Goal: Answer question/provide support

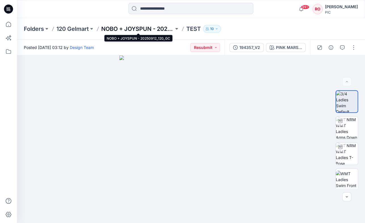
click at [149, 28] on p "NOBO + JOYSPUN - 20250912_120_GC" at bounding box center [137, 29] width 73 height 8
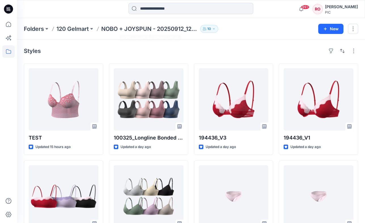
click at [137, 28] on p "NOBO + JOYSPUN - 20250912_120_GC" at bounding box center [149, 29] width 97 height 8
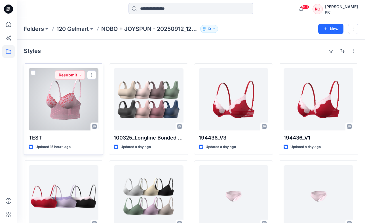
click at [85, 96] on div at bounding box center [64, 99] width 70 height 62
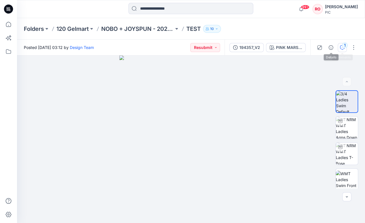
click at [344, 46] on div "1" at bounding box center [345, 46] width 6 height 6
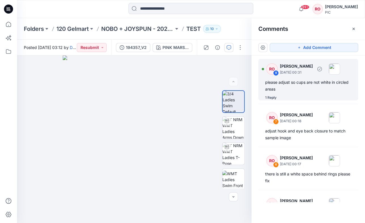
click at [294, 81] on div "please adjust so cups are not white in circled areas" at bounding box center [308, 86] width 86 height 14
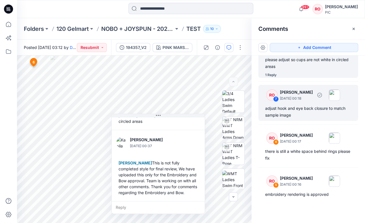
click at [302, 106] on div "adjust hook and eye back closure to match sample image" at bounding box center [308, 112] width 86 height 14
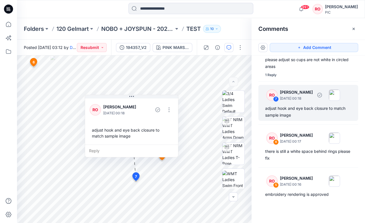
scroll to position [23, 0]
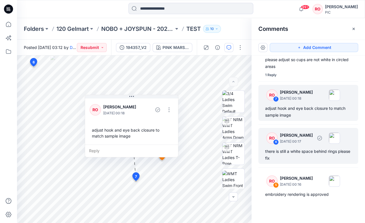
click at [297, 147] on div "RO 6 [PERSON_NAME] [DATE] 00:17 there is still a white space behind rings pleas…" at bounding box center [308, 146] width 100 height 36
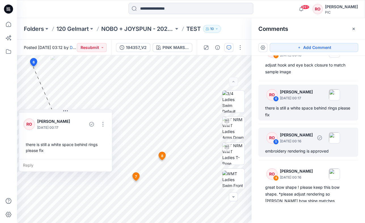
scroll to position [66, 0]
click at [295, 152] on div "embroidery rendering is approved" at bounding box center [308, 151] width 86 height 7
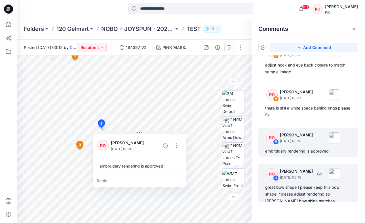
click at [291, 175] on p "[DATE] 00:16" at bounding box center [296, 178] width 33 height 6
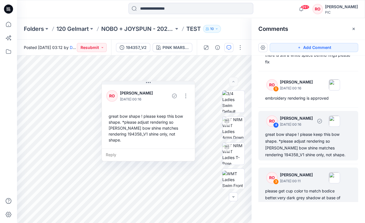
scroll to position [120, 0]
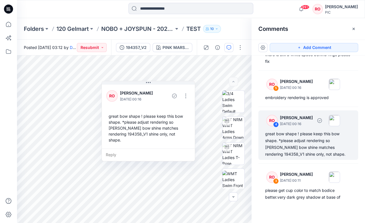
click at [290, 149] on div "great bow shape ! please keep this bow shape. *please adjust rendering so [PERS…" at bounding box center [308, 144] width 86 height 27
